Goal: Task Accomplishment & Management: Manage account settings

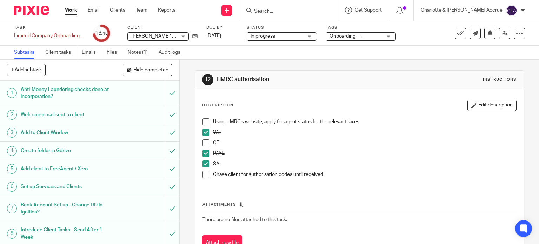
scroll to position [188, 0]
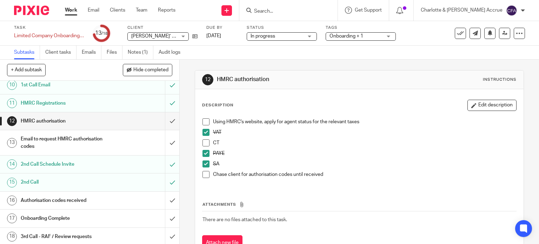
click at [363, 33] on span "Onboarding + 1" at bounding box center [356, 36] width 53 height 7
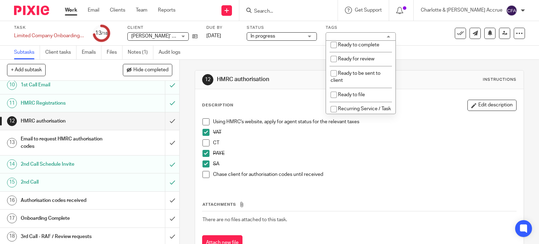
scroll to position [241, 0]
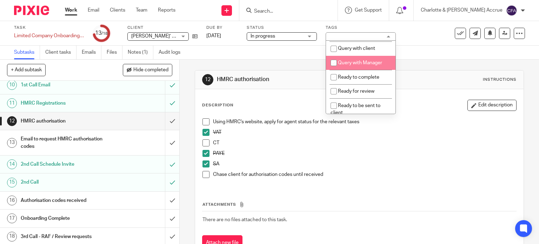
click at [285, 66] on div "12 HMRC authorisation Instructions Description Edit description Using HMRC's we…" at bounding box center [360, 166] width 330 height 213
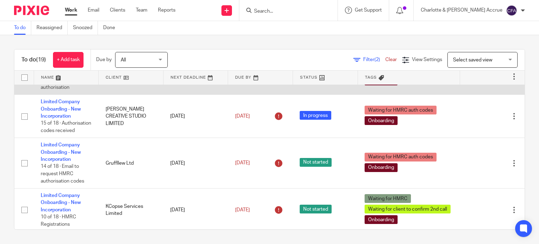
scroll to position [70, 0]
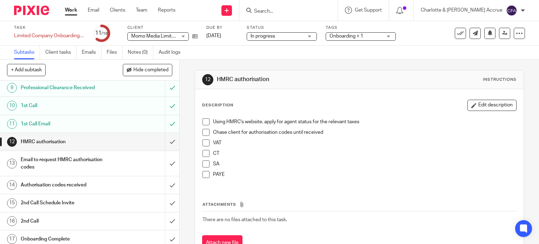
scroll to position [188, 0]
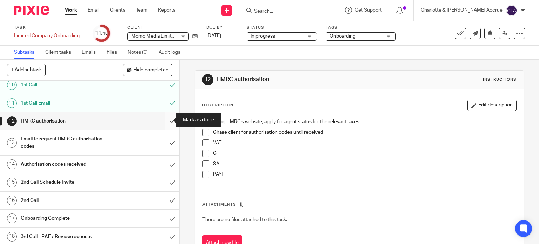
click at [162, 119] on input "submit" at bounding box center [89, 121] width 179 height 18
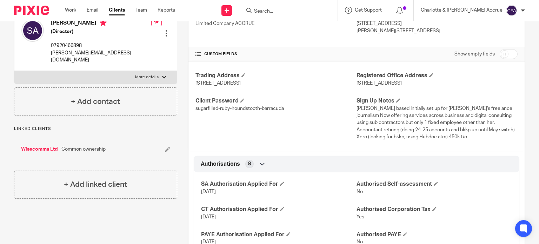
scroll to position [211, 0]
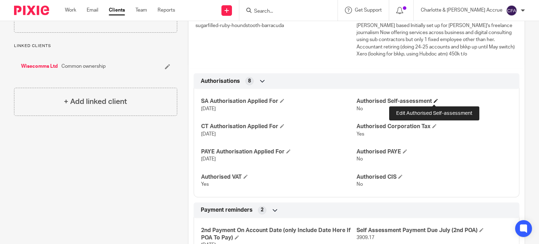
click at [434, 101] on span at bounding box center [436, 101] width 4 height 4
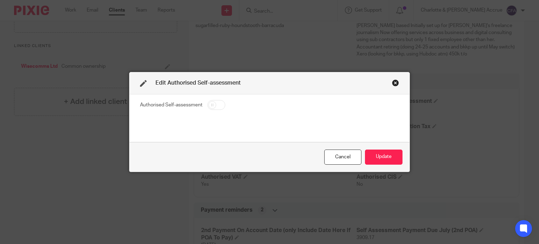
click at [210, 102] on input "checkbox" at bounding box center [216, 105] width 18 height 10
checkbox input "true"
click at [381, 157] on button "Update" at bounding box center [384, 156] width 38 height 15
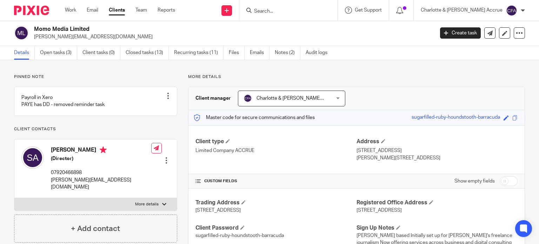
scroll to position [0, 0]
drag, startPoint x: 56, startPoint y: 54, endPoint x: 71, endPoint y: 61, distance: 16.2
click at [56, 54] on link "Open tasks (3)" at bounding box center [58, 54] width 37 height 14
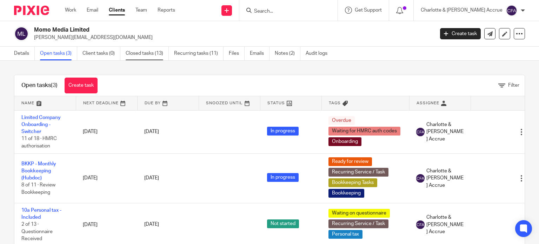
click at [143, 50] on link "Closed tasks (13)" at bounding box center [147, 54] width 43 height 14
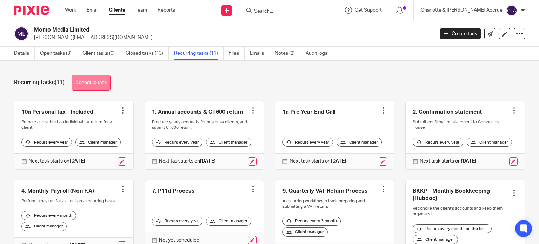
click at [97, 77] on link "Schedule task" at bounding box center [91, 83] width 39 height 16
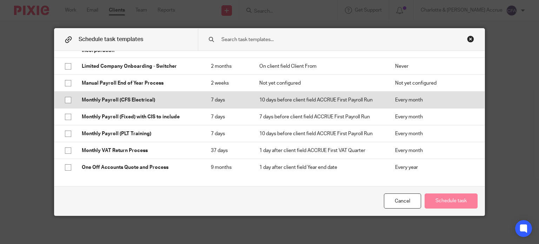
scroll to position [842, 0]
click at [129, 96] on p "Monthly Payroll (CFS Electrical)" at bounding box center [139, 99] width 115 height 7
checkbox input "true"
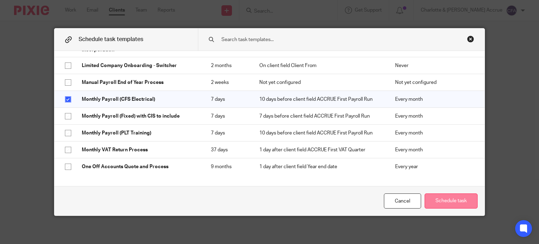
click at [452, 202] on button "Schedule task" at bounding box center [451, 200] width 53 height 15
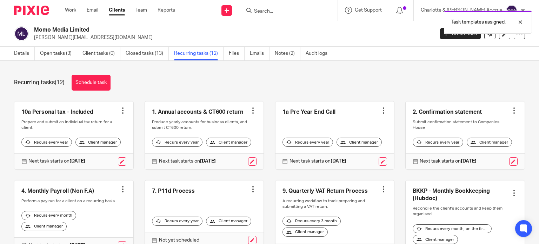
scroll to position [170, 0]
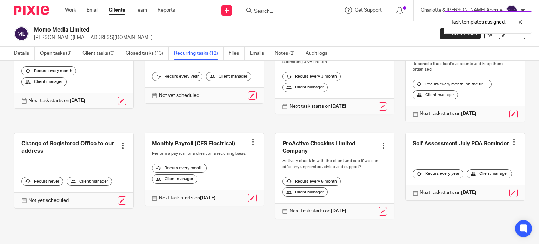
click at [186, 141] on link at bounding box center [204, 169] width 119 height 73
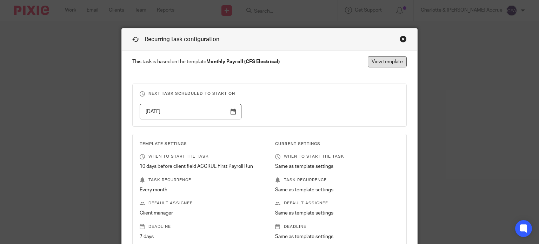
click at [376, 60] on link "View template" at bounding box center [387, 61] width 39 height 11
click at [401, 38] on div "Close this dialog window" at bounding box center [403, 38] width 7 height 7
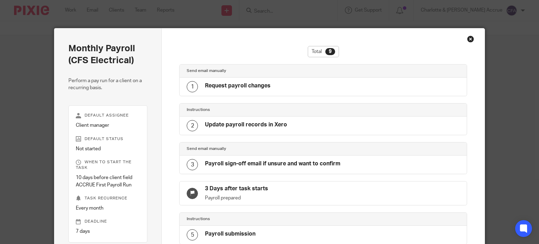
click at [468, 39] on div "Close this dialog window" at bounding box center [470, 38] width 7 height 7
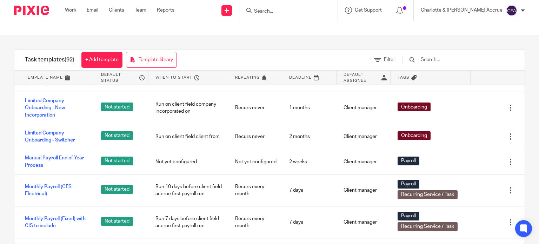
scroll to position [1649, 0]
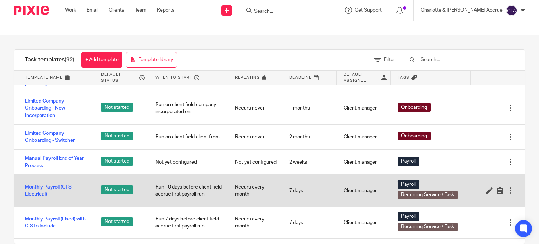
click at [38, 184] on link "Monthly Payroll (CFS Electrical)" at bounding box center [56, 191] width 62 height 14
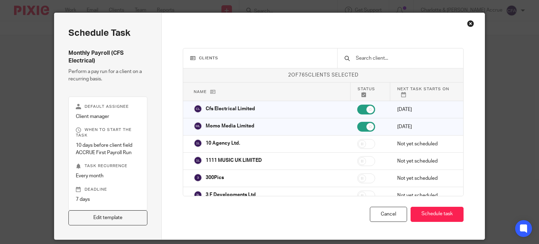
scroll to position [35, 0]
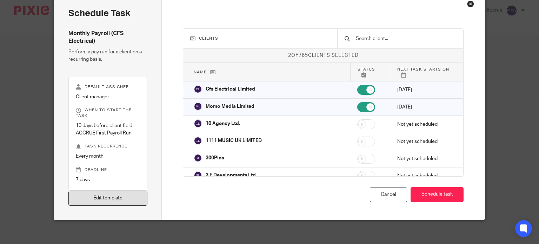
click at [105, 196] on link "Edit template" at bounding box center [107, 198] width 79 height 15
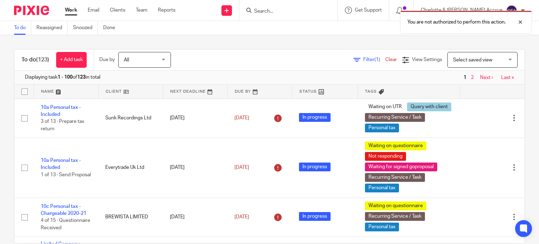
click at [163, 43] on div "To do (123) + Add task Due by All All [DATE] [DATE] This week Next week This mo…" at bounding box center [269, 139] width 539 height 209
click at [521, 22] on div at bounding box center [515, 22] width 19 height 8
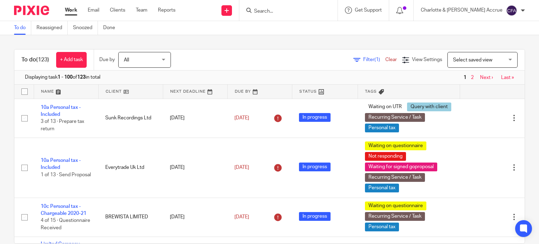
click at [522, 8] on div at bounding box center [523, 10] width 4 height 4
click at [493, 48] on span "Logout" at bounding box center [493, 48] width 16 height 5
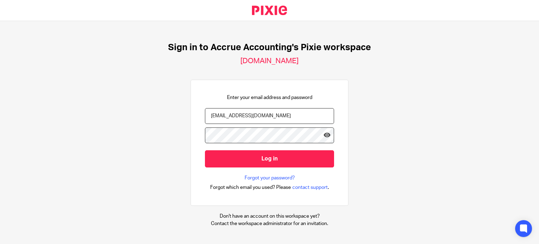
click at [213, 115] on input "[EMAIL_ADDRESS][DOMAIN_NAME]" at bounding box center [269, 116] width 129 height 16
type input "[PERSON_NAME][EMAIL_ADDRESS][DOMAIN_NAME]"
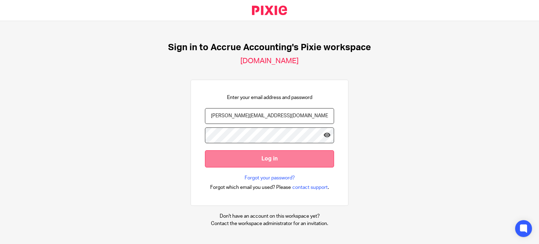
click at [260, 160] on input "Log in" at bounding box center [269, 158] width 129 height 17
